Goal: Task Accomplishment & Management: Manage account settings

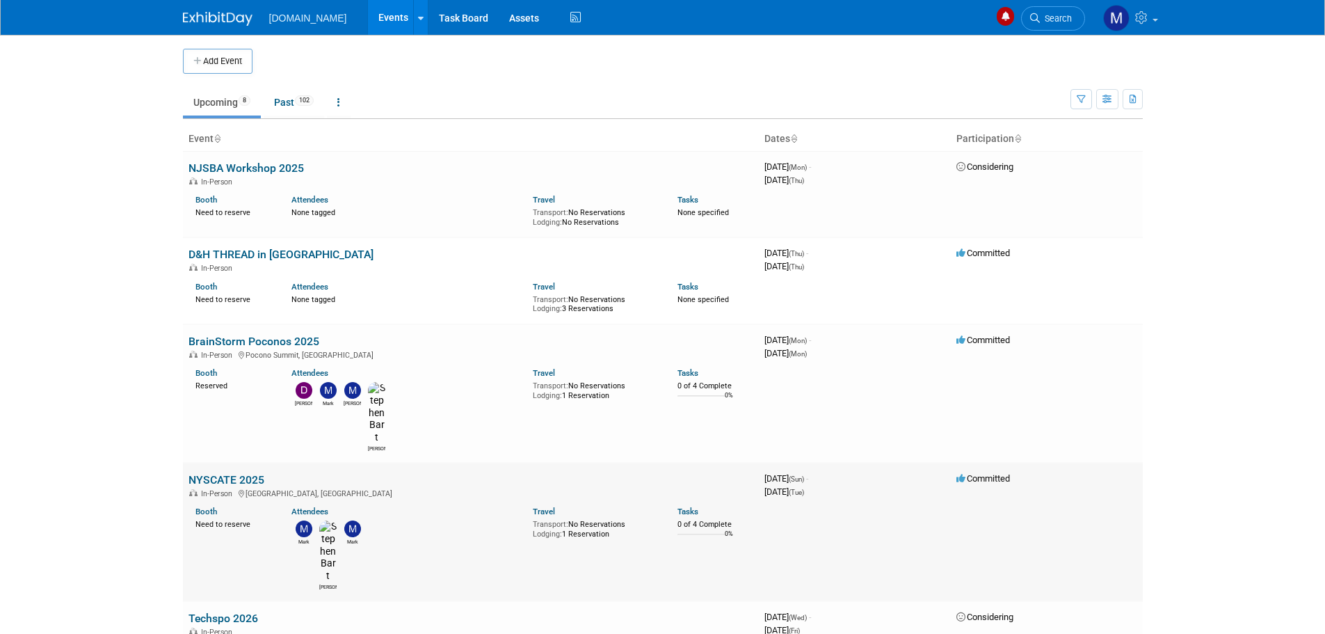
click at [223, 473] on link "NYSCATE 2025" at bounding box center [226, 479] width 76 height 13
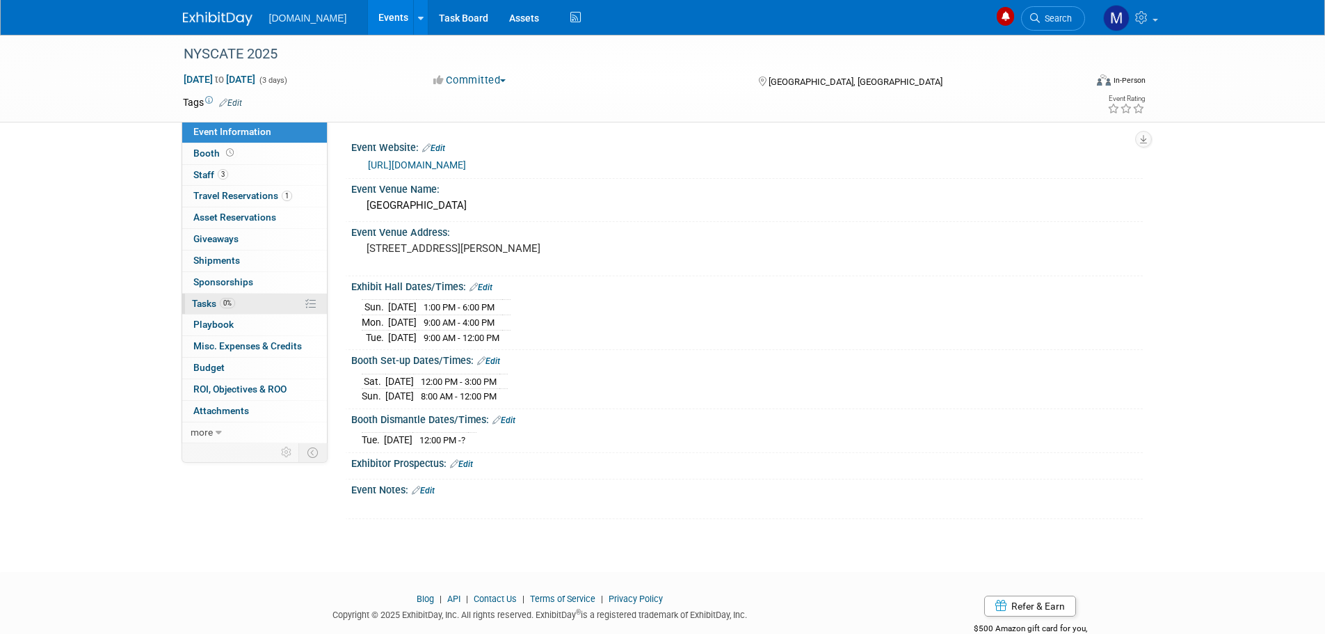
click at [189, 303] on link "0% Tasks 0%" at bounding box center [254, 304] width 145 height 21
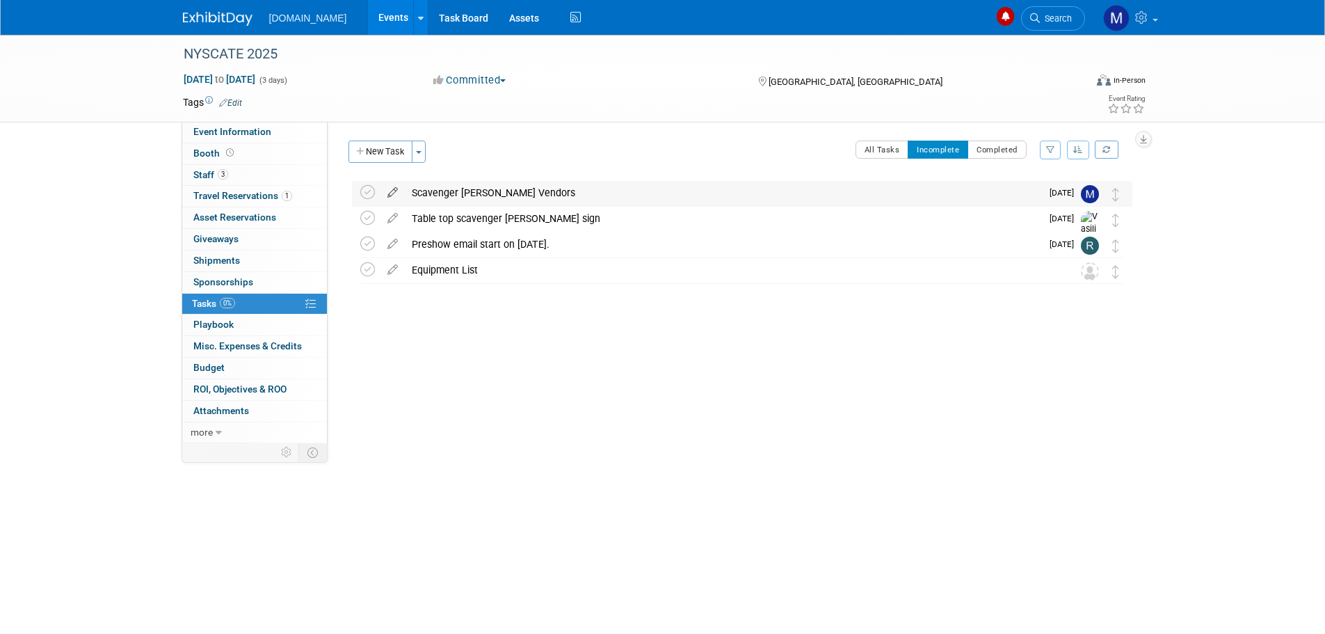
click at [389, 187] on icon at bounding box center [392, 189] width 24 height 17
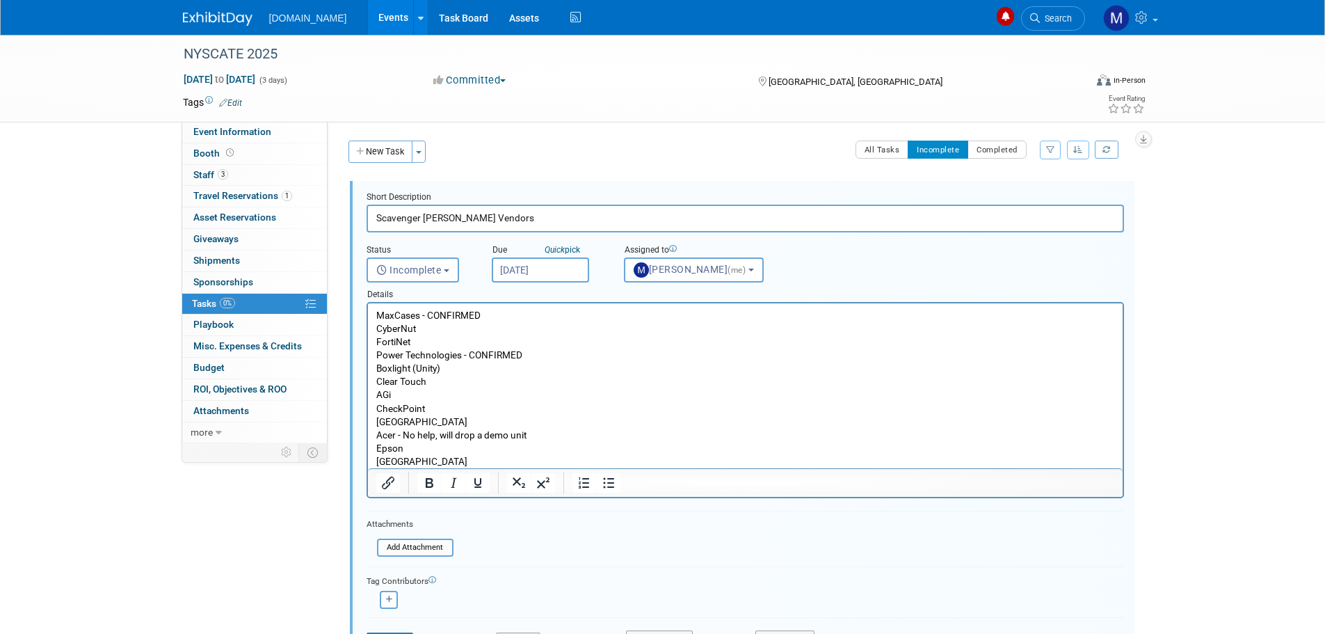
click at [430, 457] on p "MaxCases - CONFIRMED CyberNut FortiNet Power Technologies - CONFIRMED Boxlight …" at bounding box center [745, 388] width 739 height 159
